Goal: Task Accomplishment & Management: Manage account settings

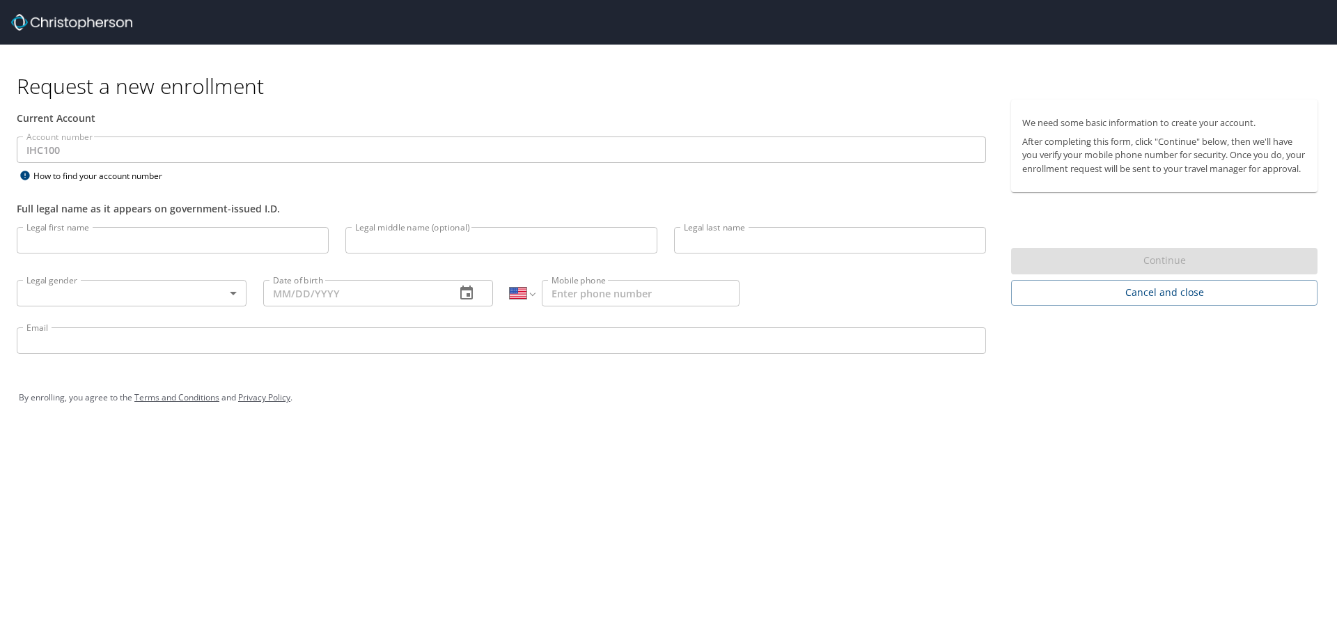
select select "US"
click at [14, 159] on div "Account number IHC100 Account number How to find your account number" at bounding box center [501, 161] width 986 height 48
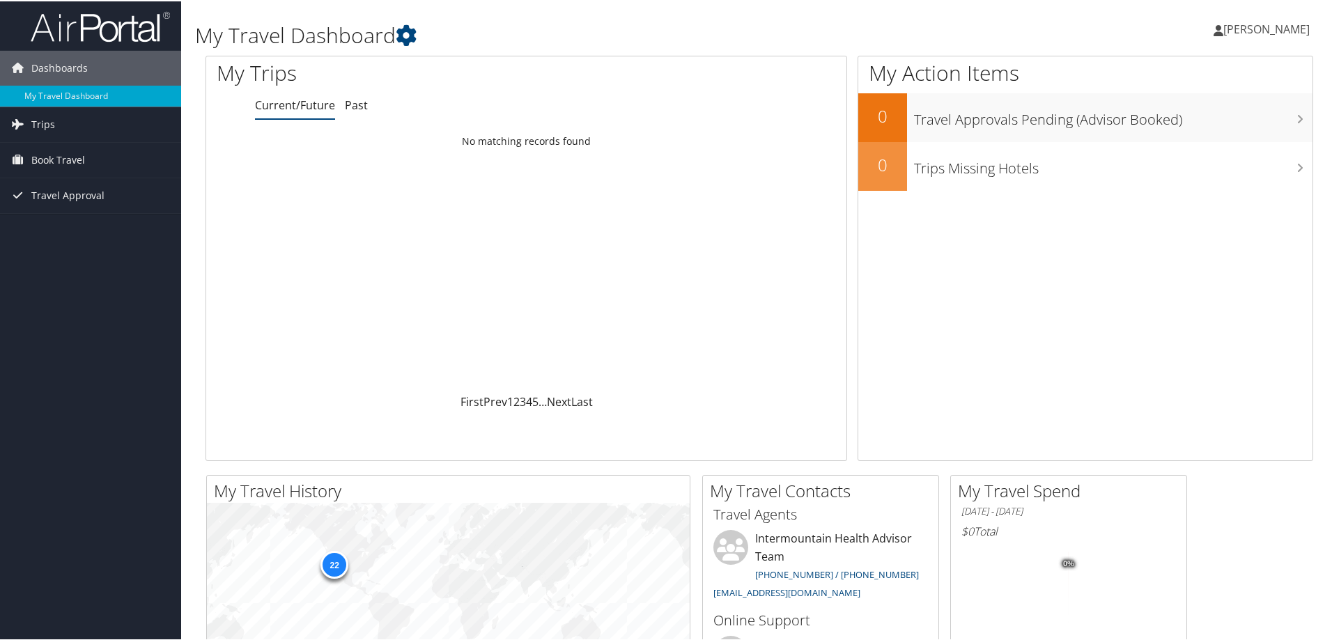
click at [1258, 26] on span "[PERSON_NAME]" at bounding box center [1266, 27] width 86 height 15
click at [1174, 125] on link "View Travel Profile" at bounding box center [1228, 124] width 155 height 24
